Goal: Information Seeking & Learning: Compare options

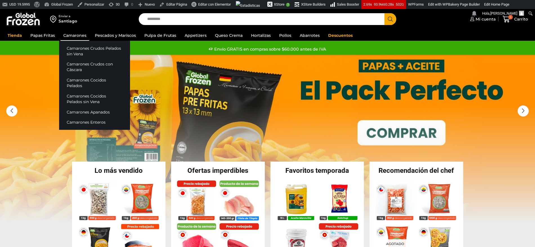
click at [64, 35] on link "Camarones" at bounding box center [75, 35] width 29 height 11
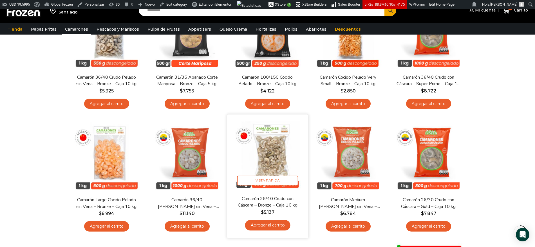
scroll to position [141, 0]
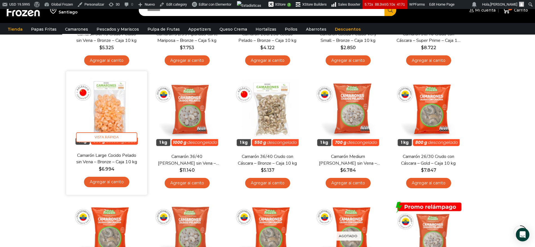
click at [114, 107] on img at bounding box center [106, 112] width 73 height 73
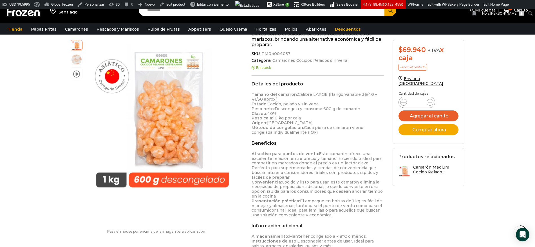
drag, startPoint x: 327, startPoint y: 93, endPoint x: 328, endPoint y: 100, distance: 7.0
click at [328, 100] on p "Tamaño del camarón: Calibre LARGE (Rango Variable 36/40 – 41/50 aprox.) Estado:…" at bounding box center [318, 113] width 133 height 43
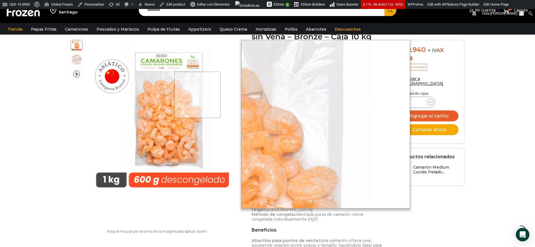
scroll to position [0, 0]
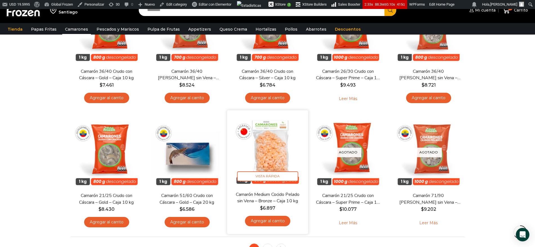
click at [265, 159] on img at bounding box center [267, 151] width 73 height 73
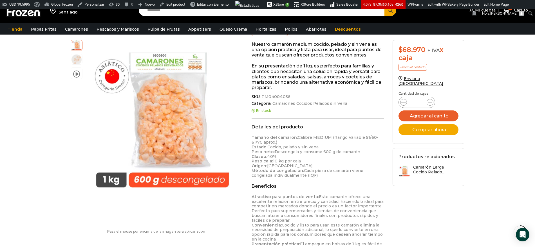
drag, startPoint x: 364, startPoint y: 138, endPoint x: 365, endPoint y: 141, distance: 2.9
click at [365, 141] on p "Tamaño del camarón: Calibre MEDIUM (Rango Variable 51/60- 61/70 aprox.) Estado:…" at bounding box center [318, 156] width 133 height 43
